Goal: Task Accomplishment & Management: Use online tool/utility

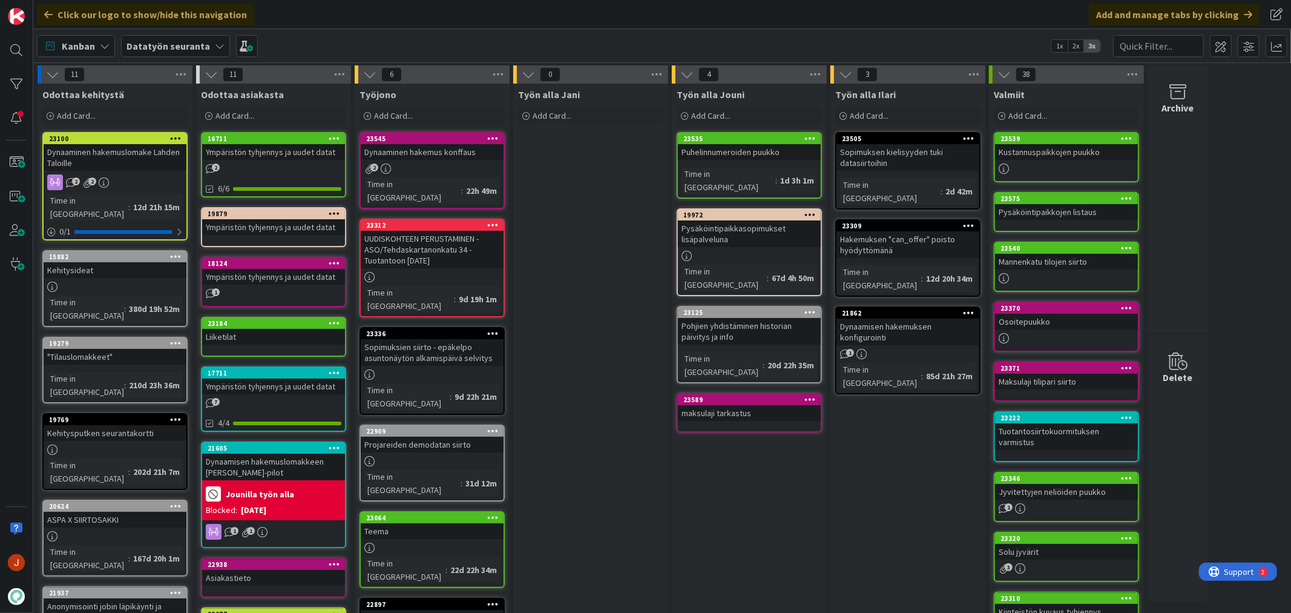
click at [759, 437] on div "Työn alla Jouni Add Card... Template Not Set Title 0 / 128 Label TA TA Lahden T…" at bounding box center [749, 588] width 155 height 1009
click at [588, 209] on div "Työn alla Jani Add Card..." at bounding box center [590, 588] width 155 height 1009
click at [888, 449] on div "Työn alla Ilari Add Card... 23505 Sopimuksen kielisyyden tuki datasiirtoihin Ti…" at bounding box center [908, 588] width 155 height 1009
click at [1082, 484] on div "Jyvitettyjen neliöiden puukko" at bounding box center [1066, 492] width 143 height 16
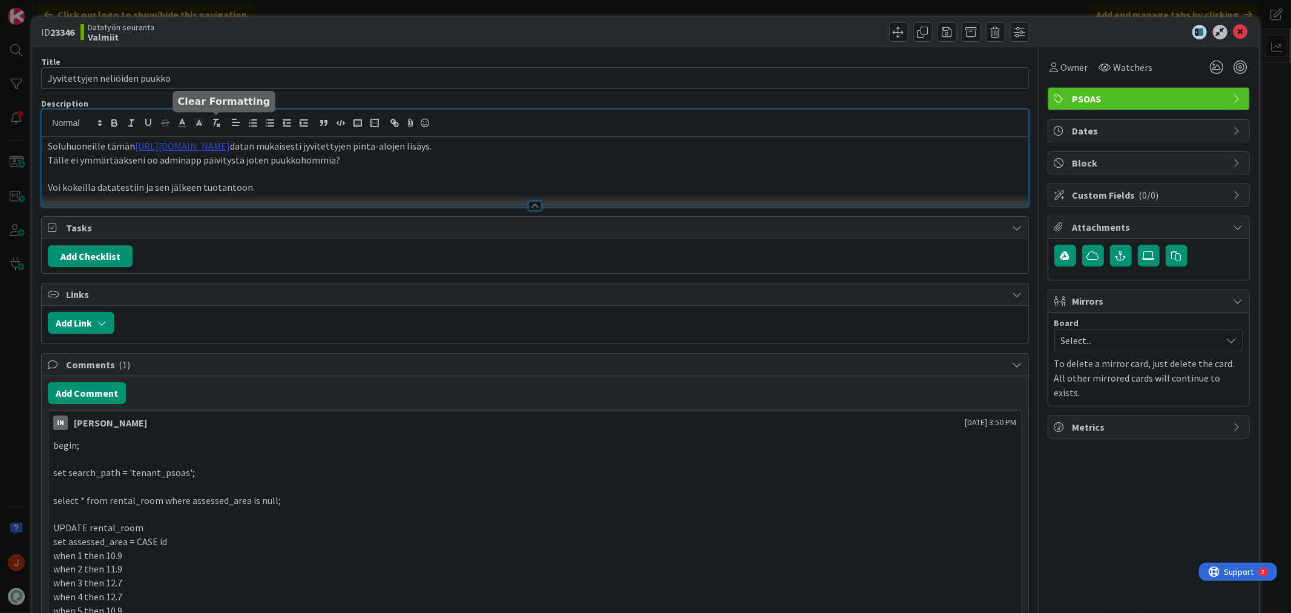
click at [215, 125] on div "Soluhuoneille tämän [URL][DOMAIN_NAME] datan mukaisesti [GEOGRAPHIC_DATA] pinta…" at bounding box center [535, 158] width 986 height 97
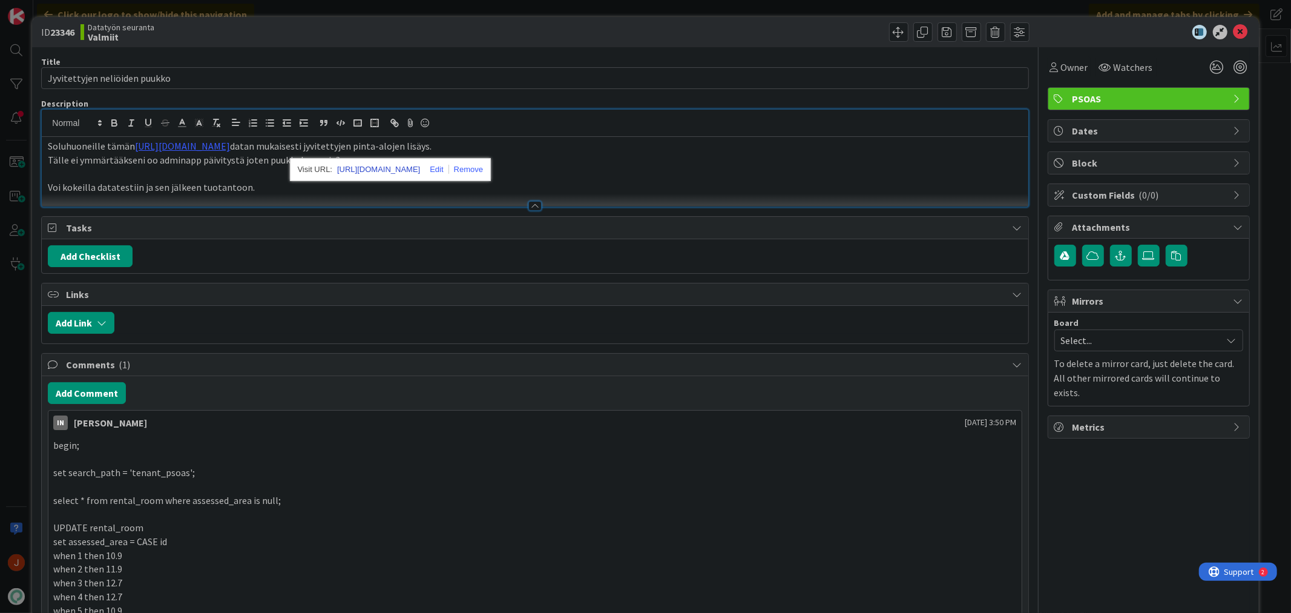
click at [374, 177] on link "[URL][DOMAIN_NAME]" at bounding box center [378, 170] width 83 height 16
